Goal: Task Accomplishment & Management: Use online tool/utility

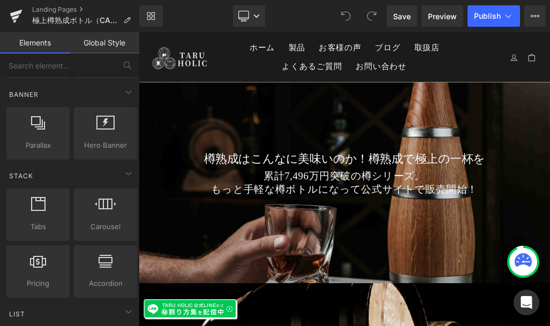
scroll to position [349, 0]
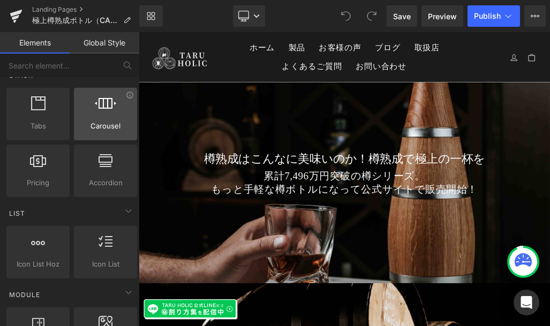
click at [105, 105] on icon at bounding box center [105, 103] width 21 height 14
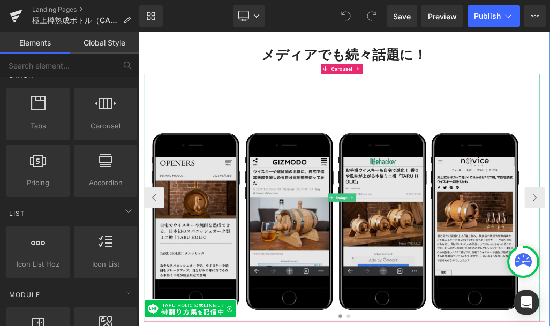
scroll to position [1294, 0]
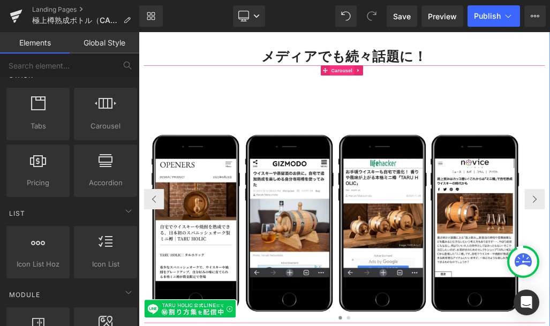
click at [459, 84] on span "Carousel" at bounding box center [458, 92] width 39 height 16
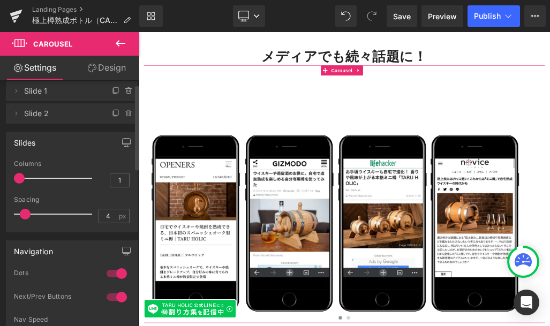
scroll to position [13, 0]
click at [116, 274] on div at bounding box center [117, 272] width 26 height 17
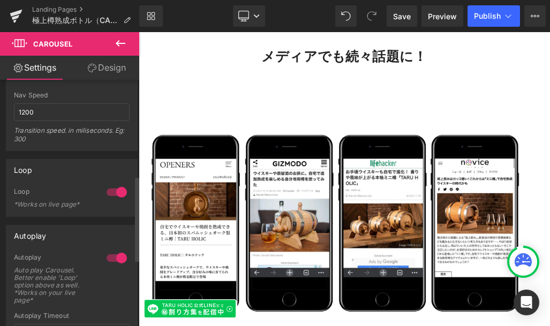
scroll to position [281, 0]
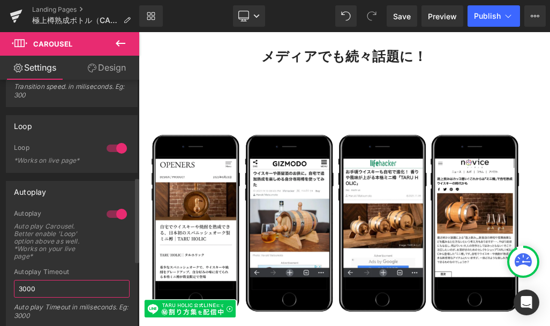
drag, startPoint x: 62, startPoint y: 286, endPoint x: 24, endPoint y: 289, distance: 37.5
click at [24, 289] on input "3000" at bounding box center [72, 289] width 116 height 18
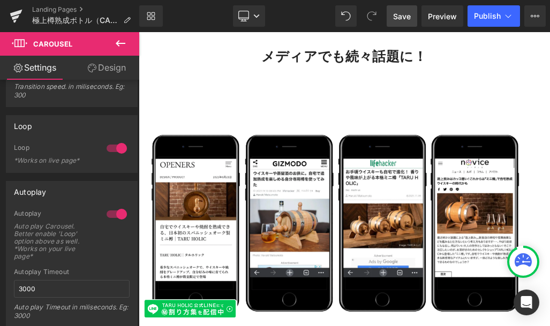
drag, startPoint x: 406, startPoint y: 17, endPoint x: 430, endPoint y: 175, distance: 159.8
click at [406, 17] on span "Save" at bounding box center [402, 16] width 18 height 11
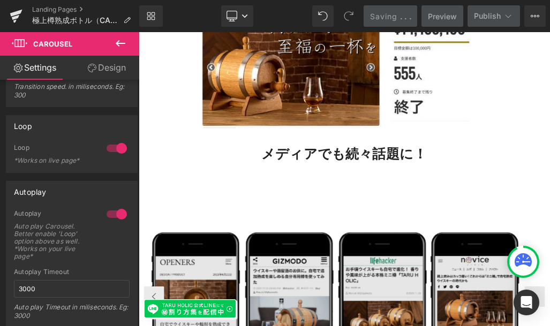
scroll to position [1118, 0]
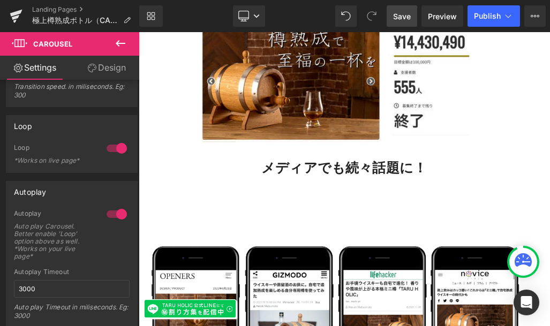
click at [407, 17] on span "Save" at bounding box center [402, 16] width 18 height 11
click at [449, 22] on link "Preview" at bounding box center [442, 15] width 42 height 21
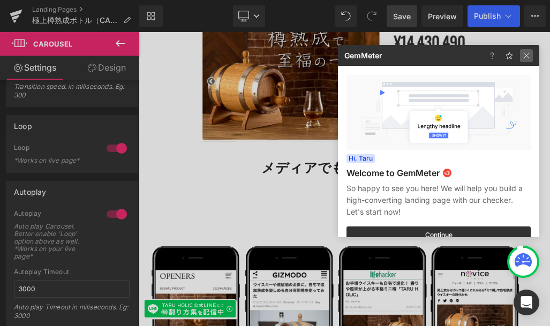
drag, startPoint x: 525, startPoint y: 55, endPoint x: 492, endPoint y: 83, distance: 43.3
click at [525, 55] on img at bounding box center [526, 55] width 13 height 13
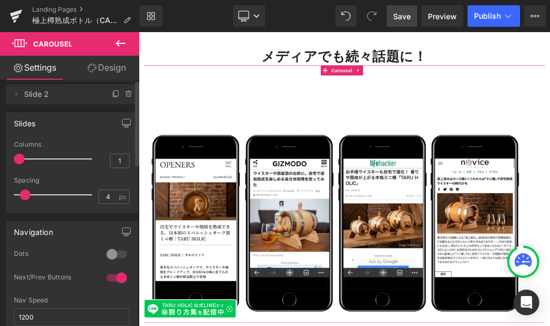
scroll to position [0, 0]
